Goal: Transaction & Acquisition: Purchase product/service

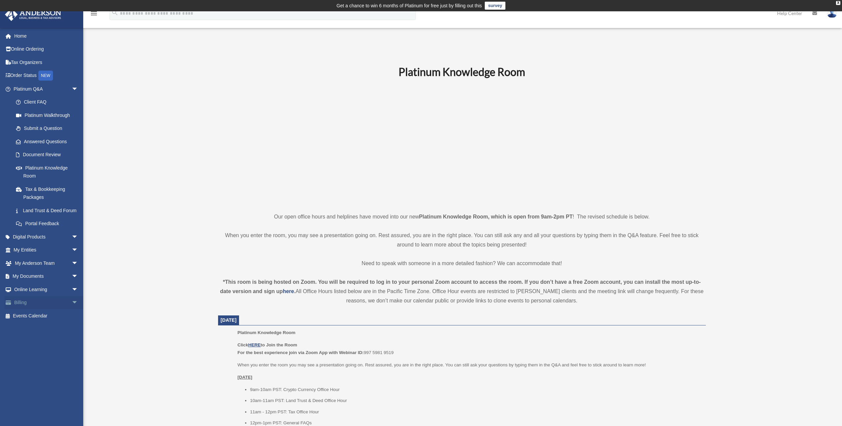
drag, startPoint x: 20, startPoint y: 312, endPoint x: 70, endPoint y: 304, distance: 50.8
click at [20, 309] on link "Billing arrow_drop_down" at bounding box center [47, 302] width 84 height 13
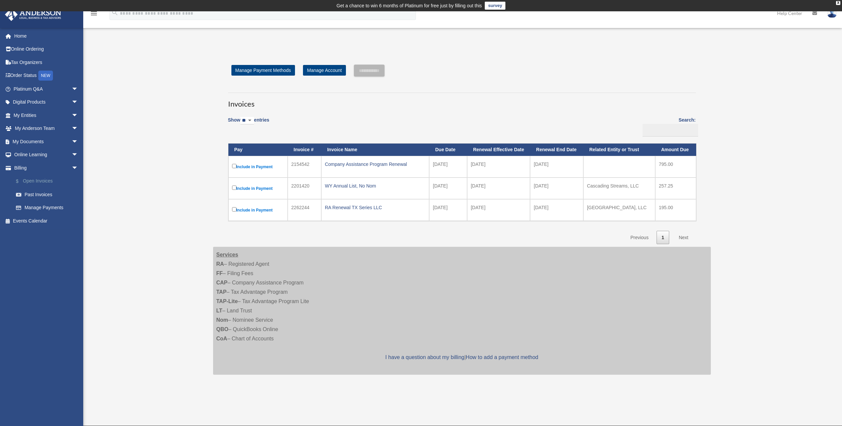
click at [35, 182] on link "$ Open Invoices" at bounding box center [48, 181] width 79 height 14
click at [357, 164] on div "Company Assistance Program Renewal" at bounding box center [375, 163] width 101 height 9
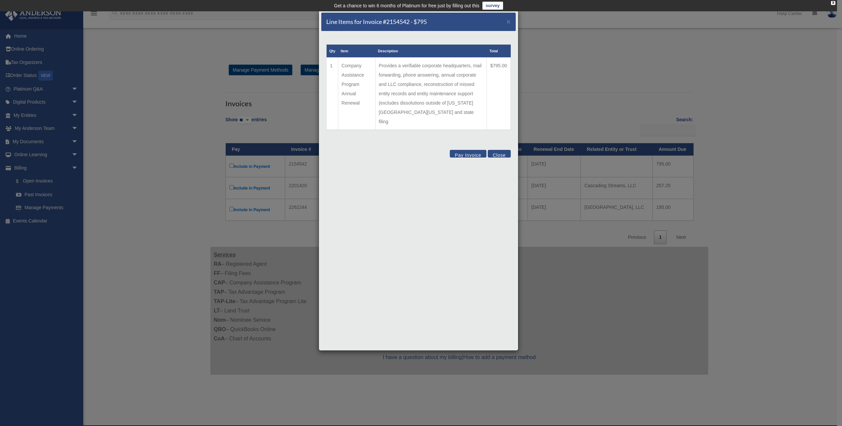
click at [464, 150] on button "Pay Invoice" at bounding box center [468, 154] width 37 height 8
